Goal: Find specific page/section: Find specific page/section

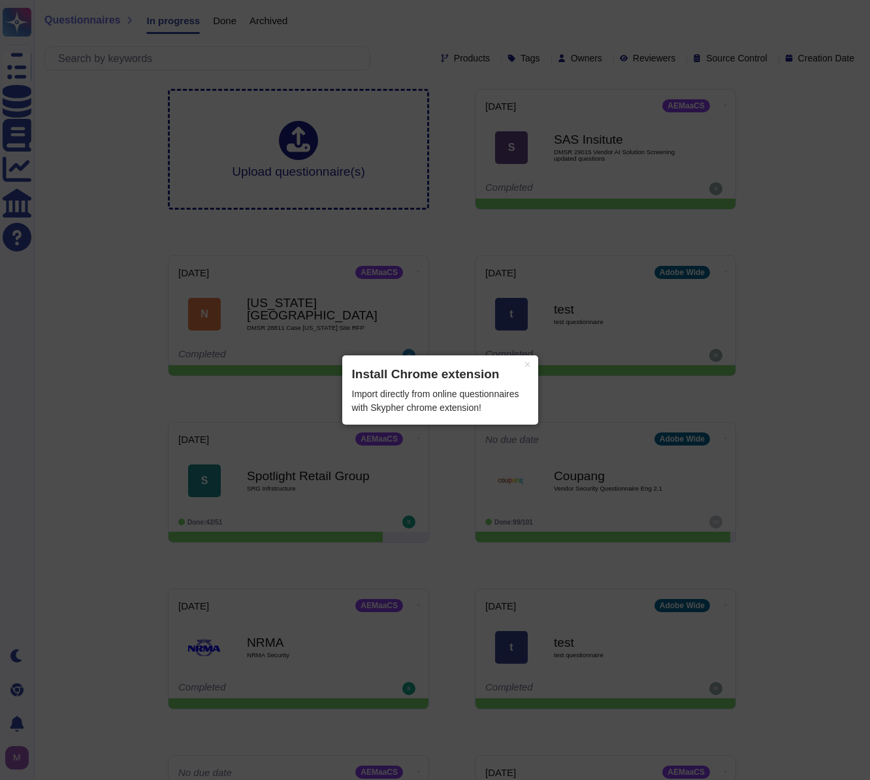
click at [468, 401] on div "Import directly from online questionnaires with Skypher chrome extension!" at bounding box center [440, 400] width 176 height 27
click at [387, 402] on div "Import directly from online questionnaires with Skypher chrome extension!" at bounding box center [440, 400] width 176 height 27
copy div "Skypher"
drag, startPoint x: 387, startPoint y: 405, endPoint x: 827, endPoint y: 181, distance: 493.3
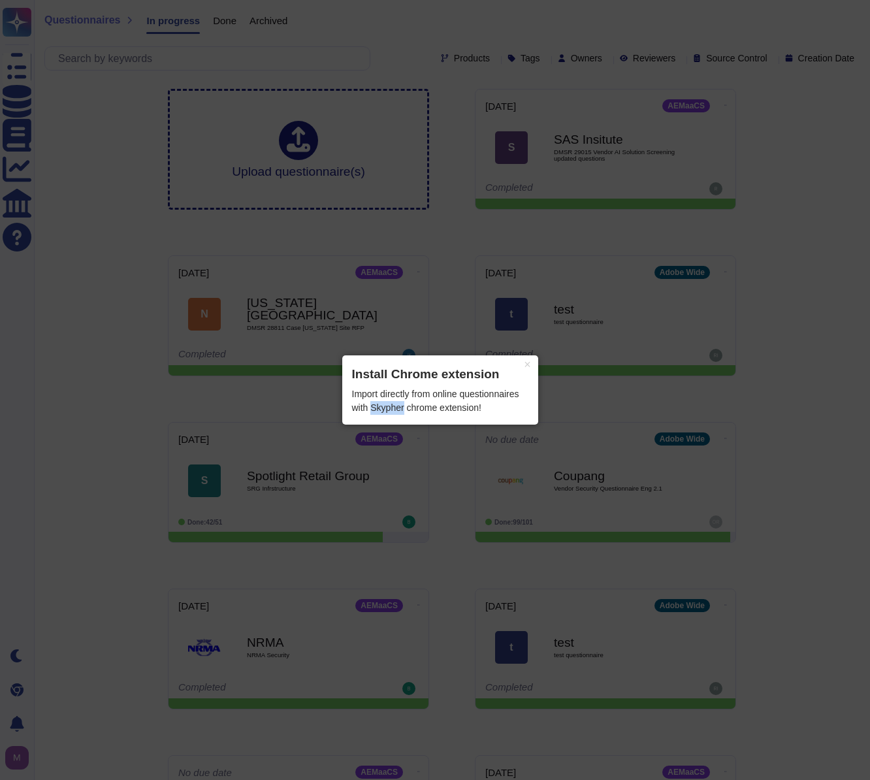
click at [827, 181] on body "Questionnaires Knowledge Base Documents Analytics CAIQ / SIG Help Center Dark m…" at bounding box center [435, 541] width 870 height 1083
click at [529, 365] on button "×" at bounding box center [527, 364] width 21 height 18
